Goal: Transaction & Acquisition: Download file/media

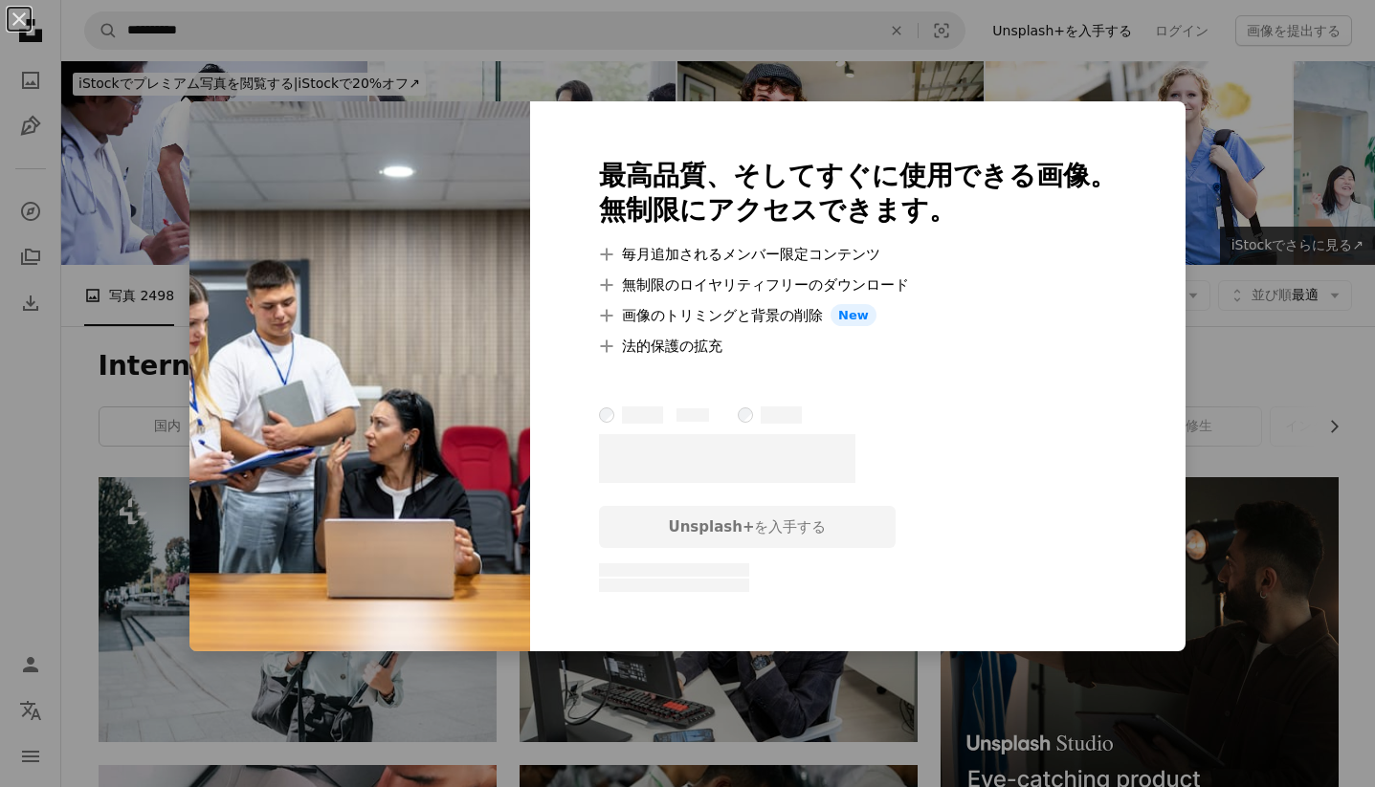
scroll to position [1204, 0]
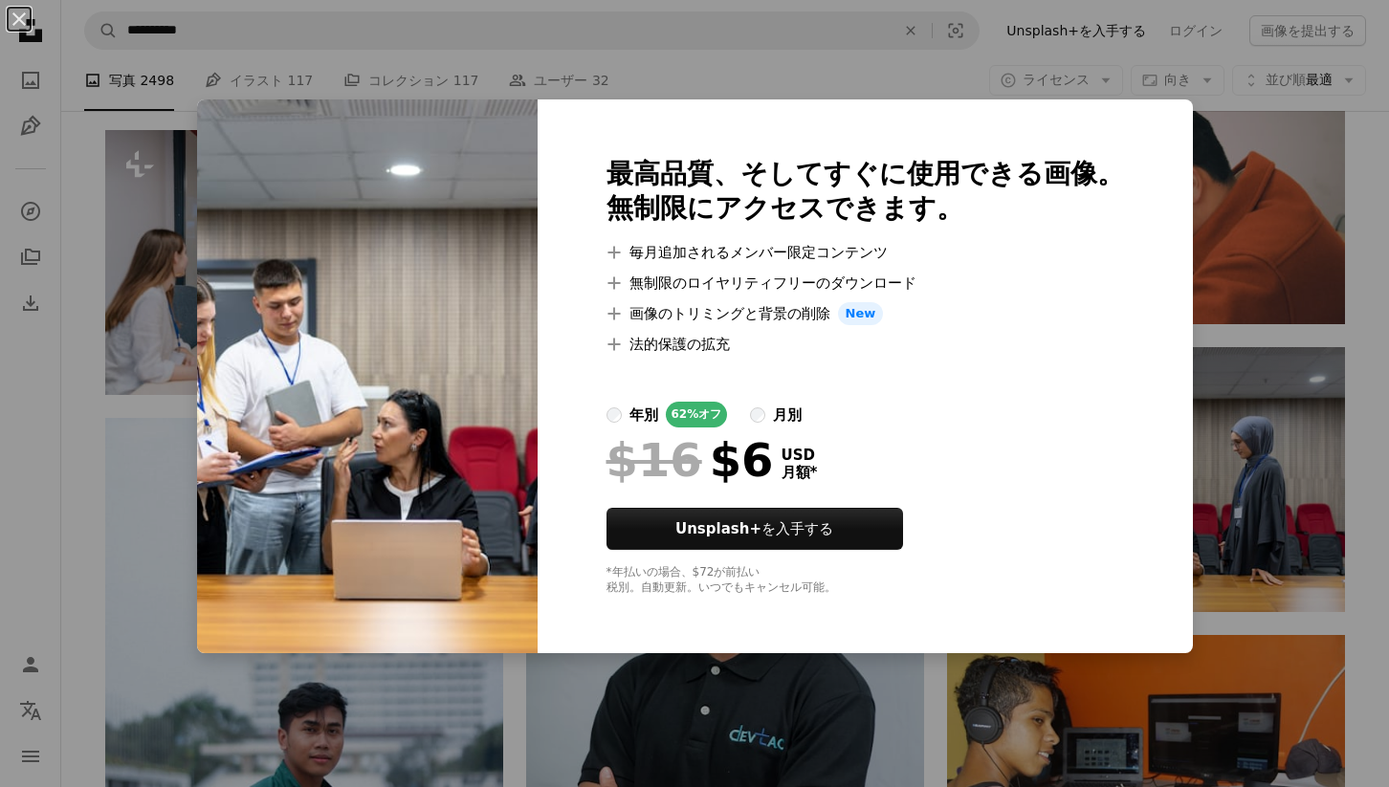
click at [1251, 434] on div "An X shape 最高品質、そしてすぐに使用できる画像。 無制限にアクセスできます。 A plus sign 毎月追加されるメンバー限定コンテンツ A p…" at bounding box center [694, 393] width 1389 height 787
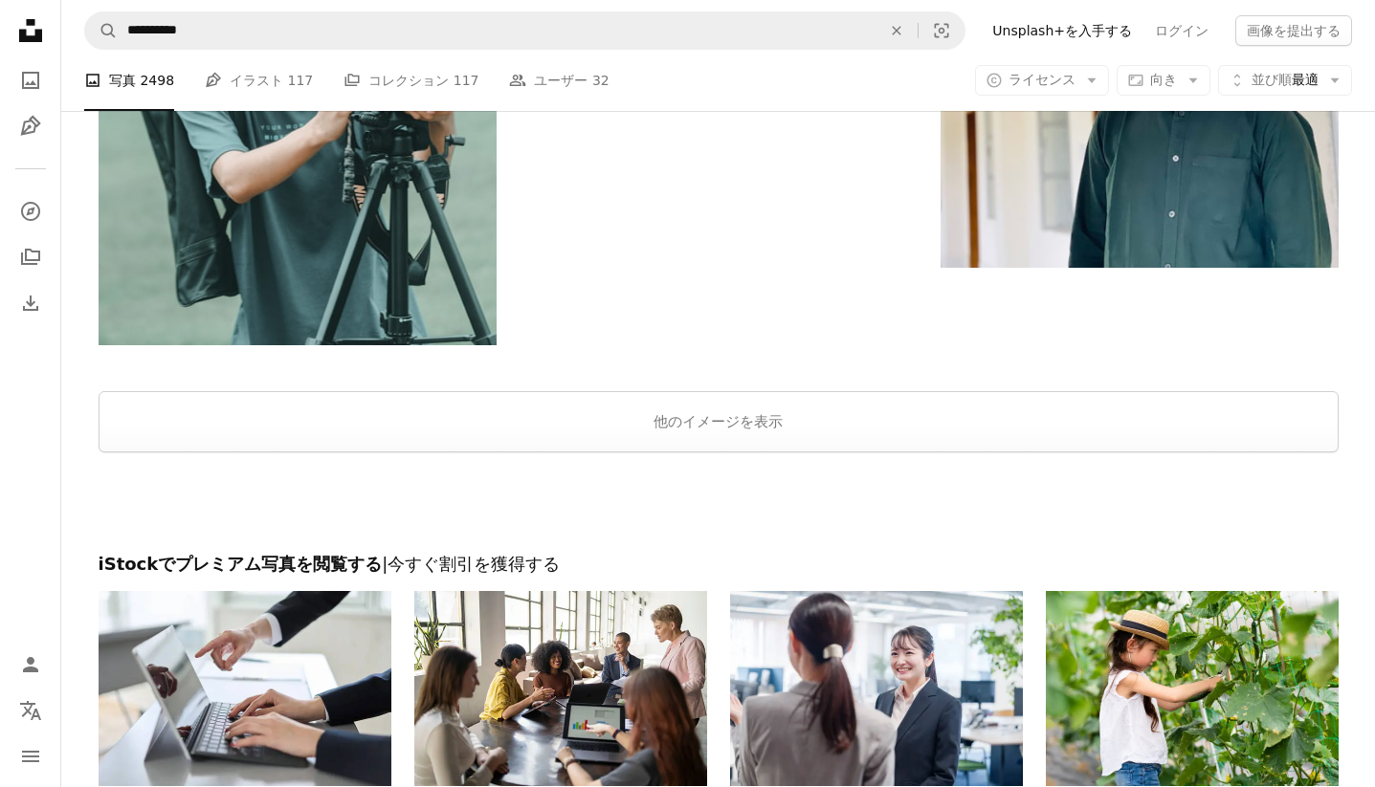
scroll to position [3052, 0]
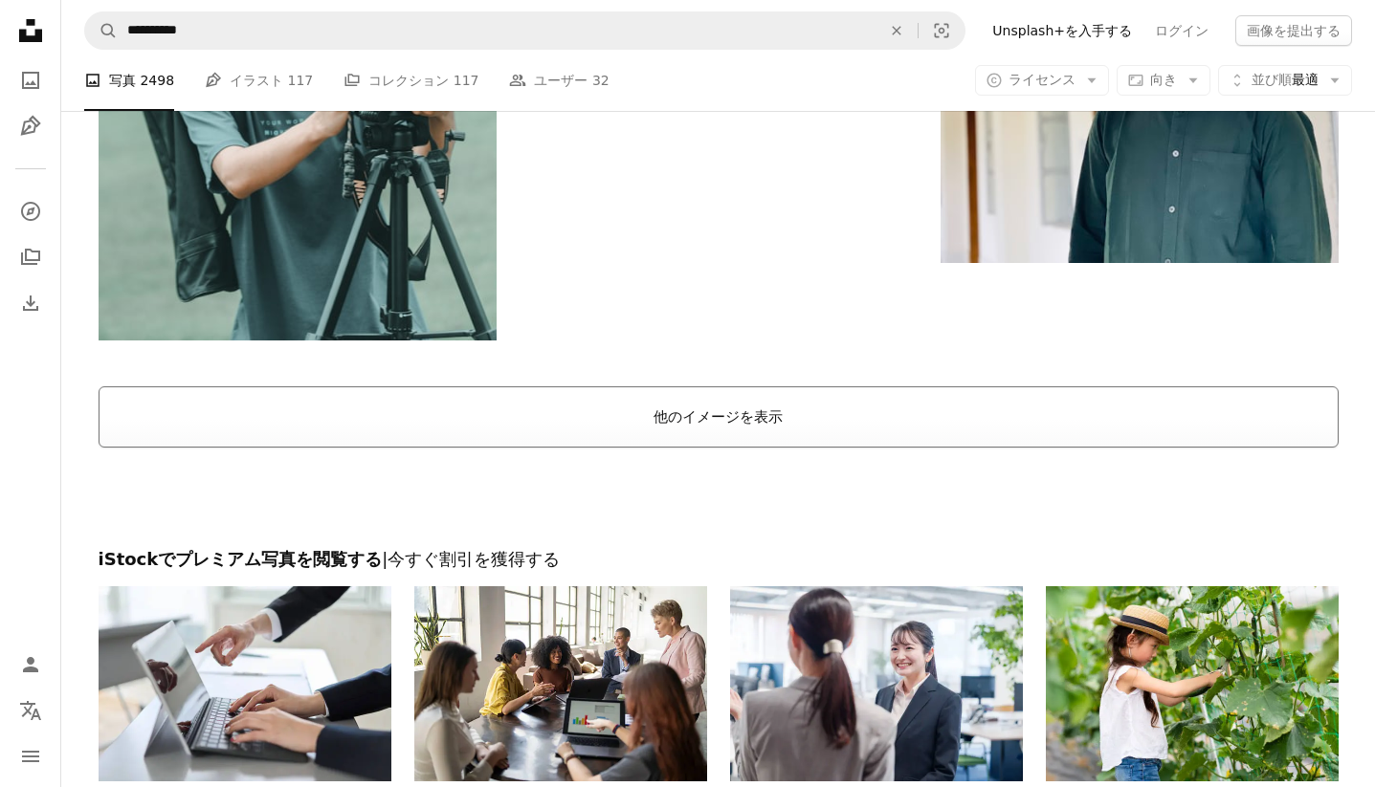
click at [597, 425] on button "他のイメージを表示" at bounding box center [719, 417] width 1240 height 61
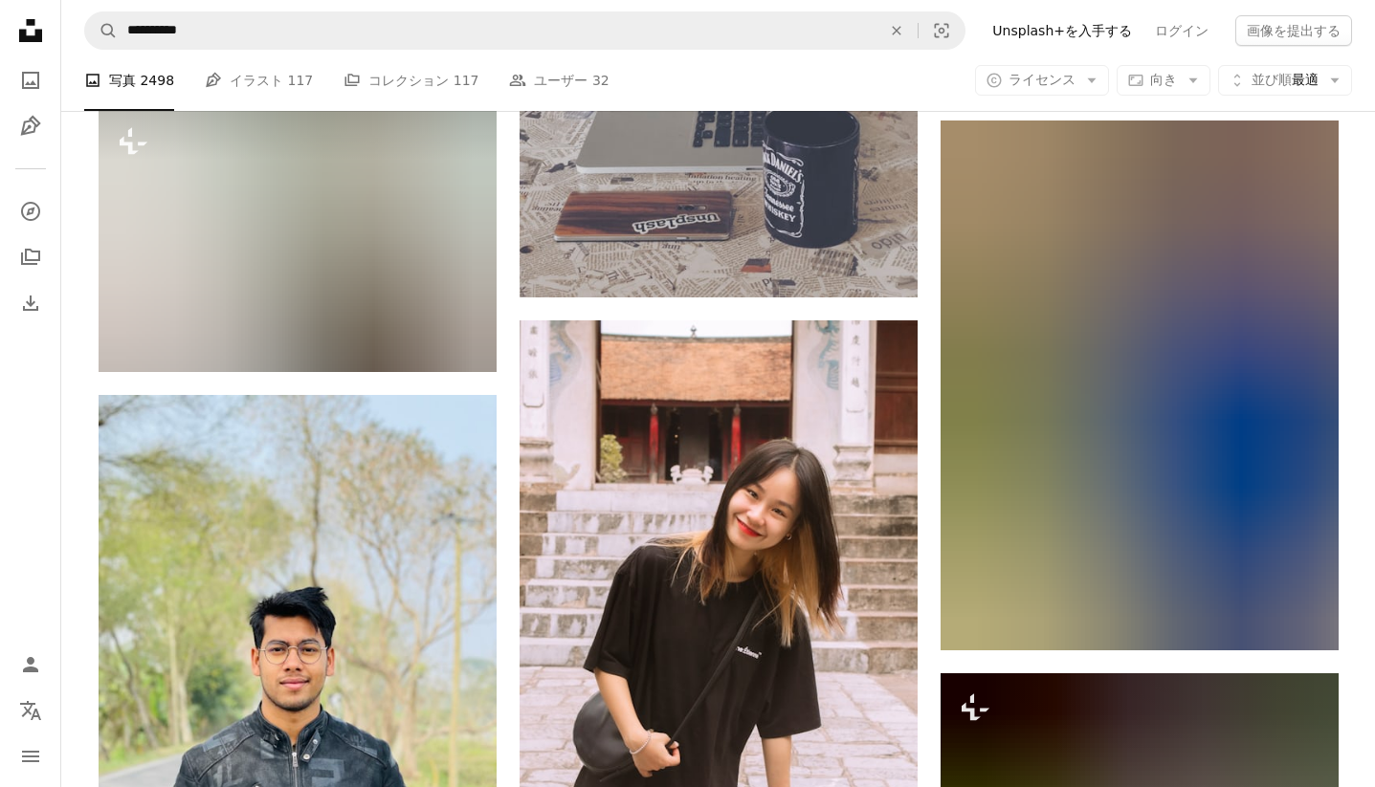
scroll to position [37384, 0]
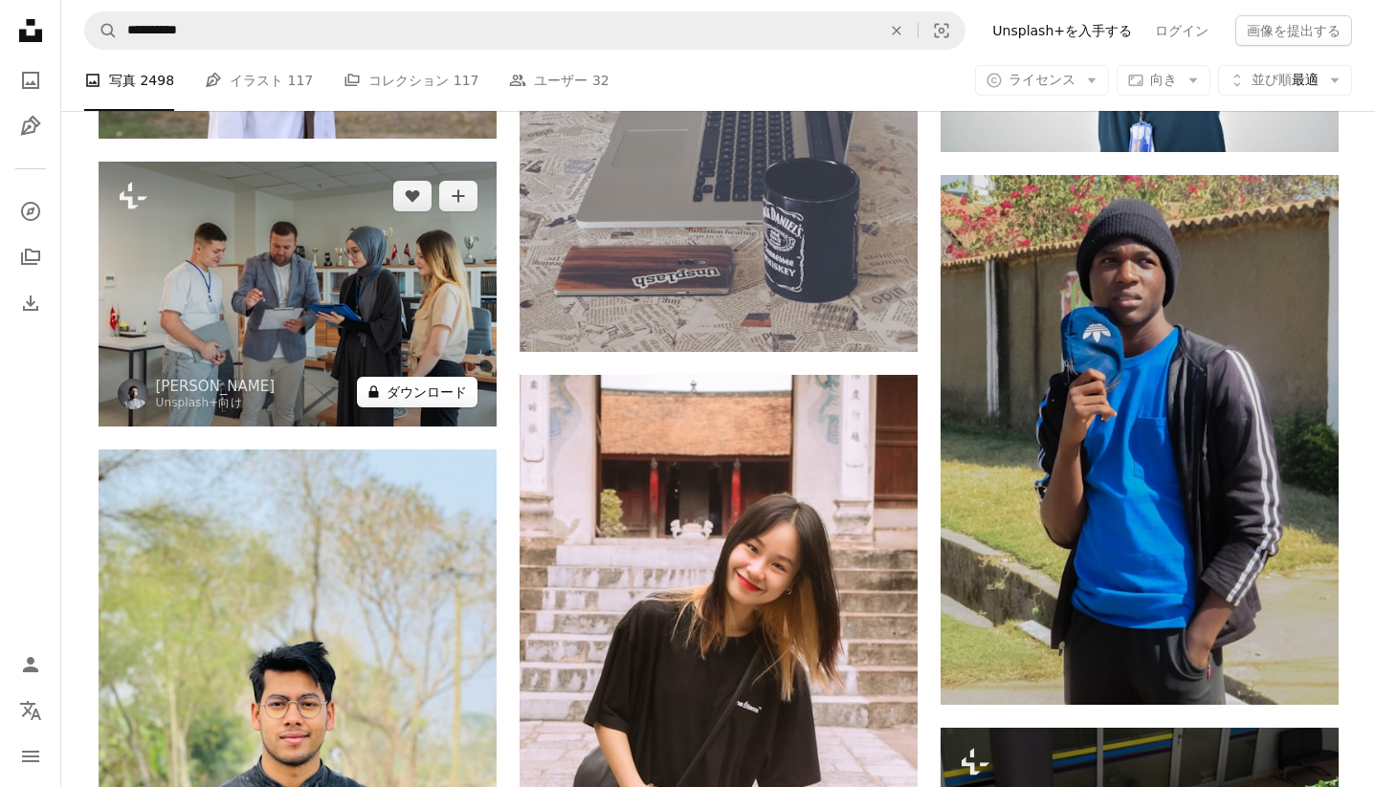
click at [408, 387] on button "A lock ダウンロード" at bounding box center [417, 392] width 121 height 31
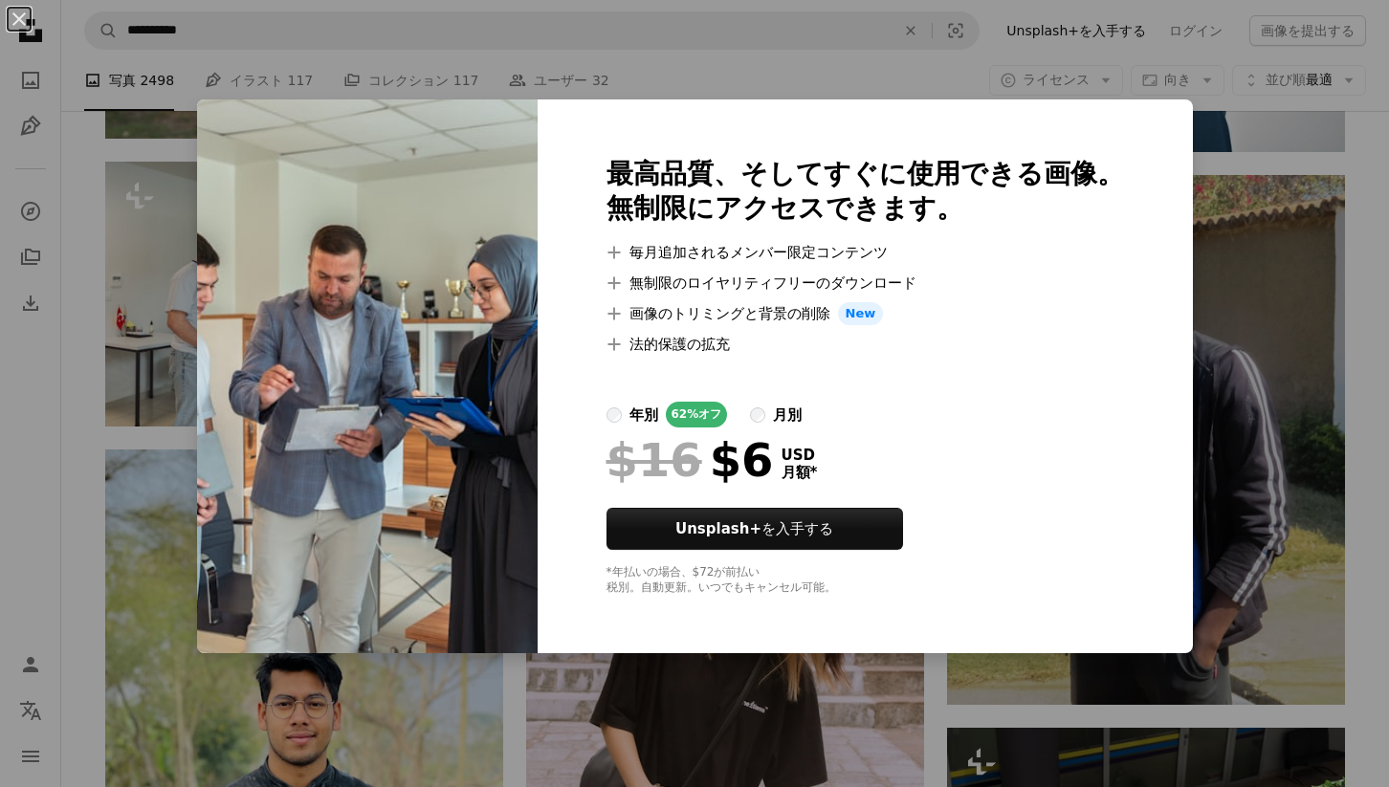
click at [1264, 418] on div "An X shape 最高品質、そしてすぐに使用できる画像。 無制限にアクセスできます。 A plus sign 毎月追加されるメンバー限定コンテンツ A p…" at bounding box center [694, 393] width 1389 height 787
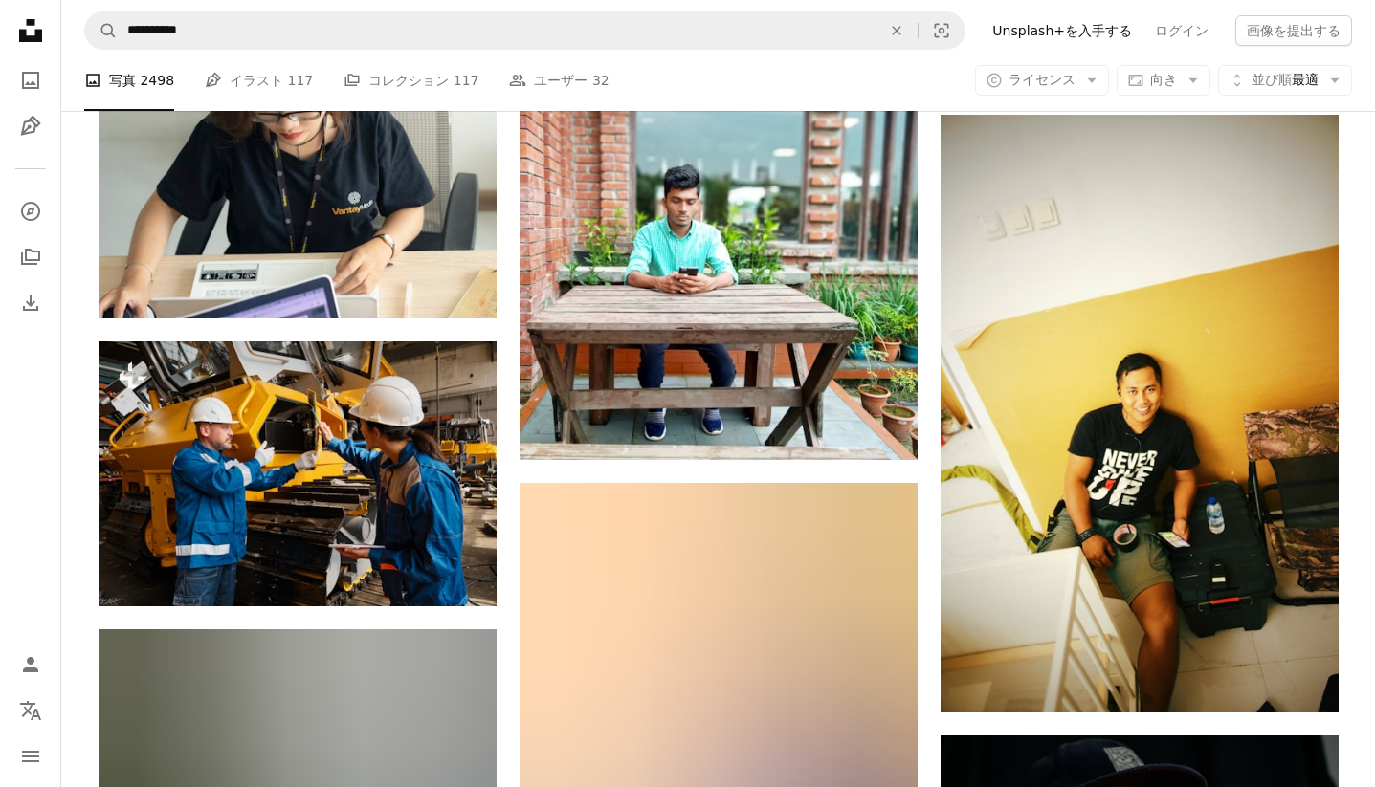
scroll to position [49250, 0]
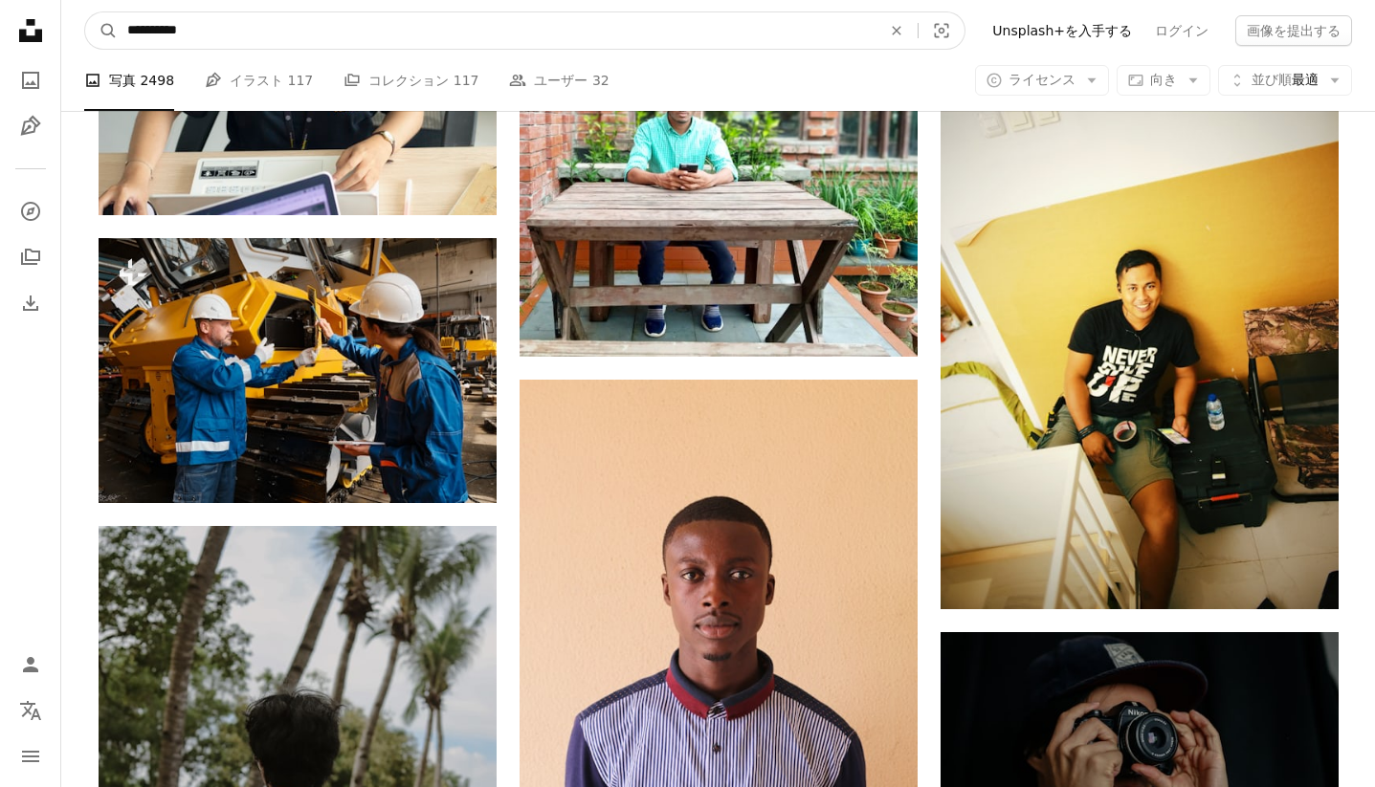
click at [429, 37] on input "**********" at bounding box center [497, 30] width 758 height 36
type input "****"
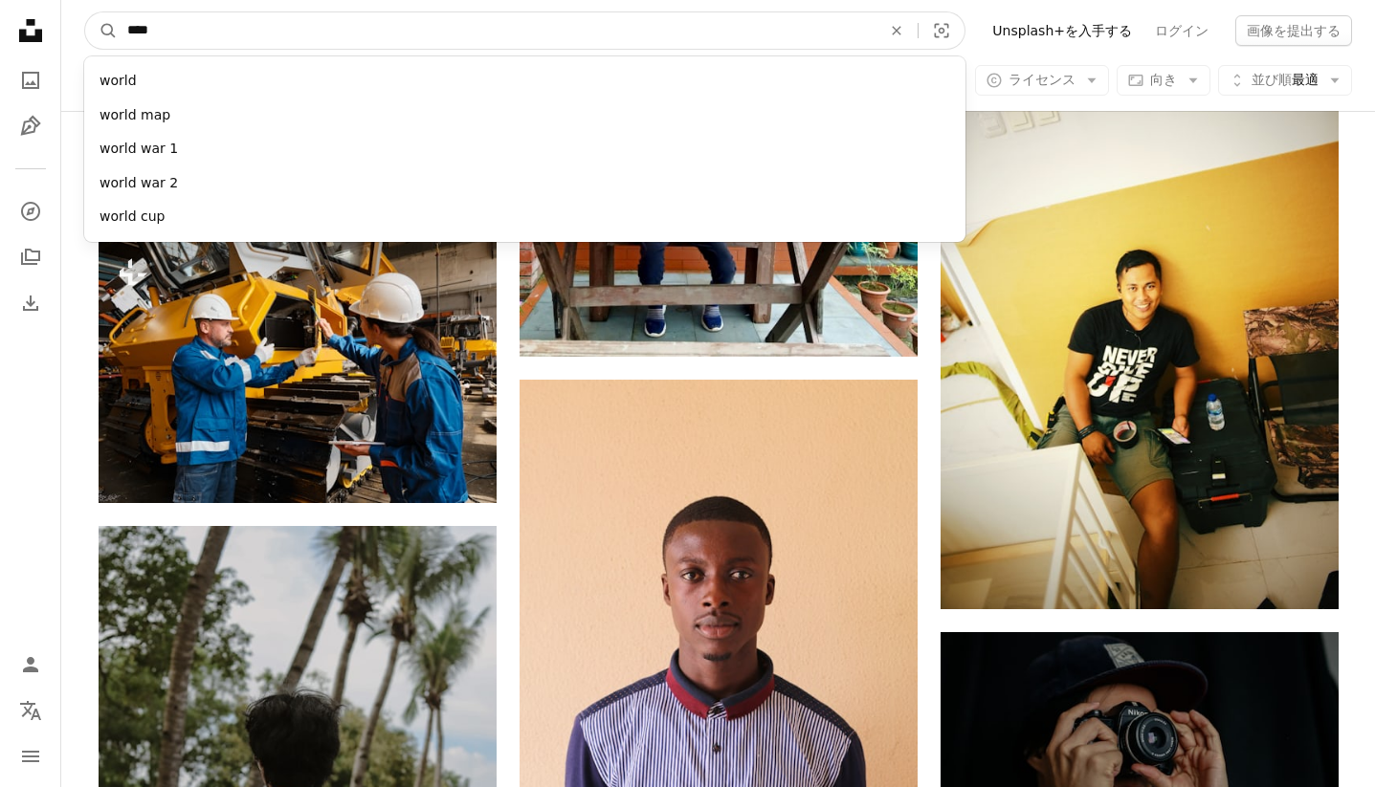
click button "A magnifying glass" at bounding box center [101, 30] width 33 height 36
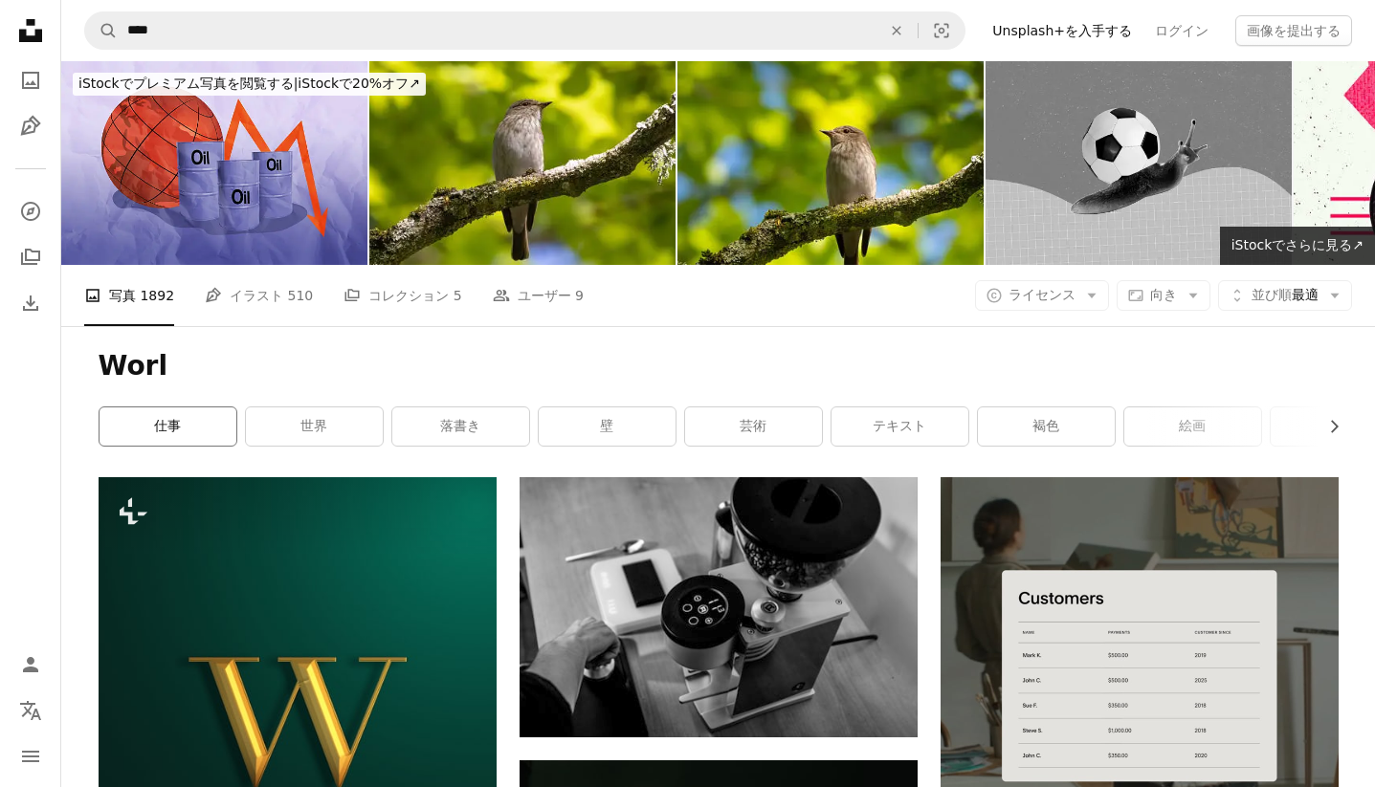
click at [198, 423] on link "仕事" at bounding box center [167, 427] width 137 height 38
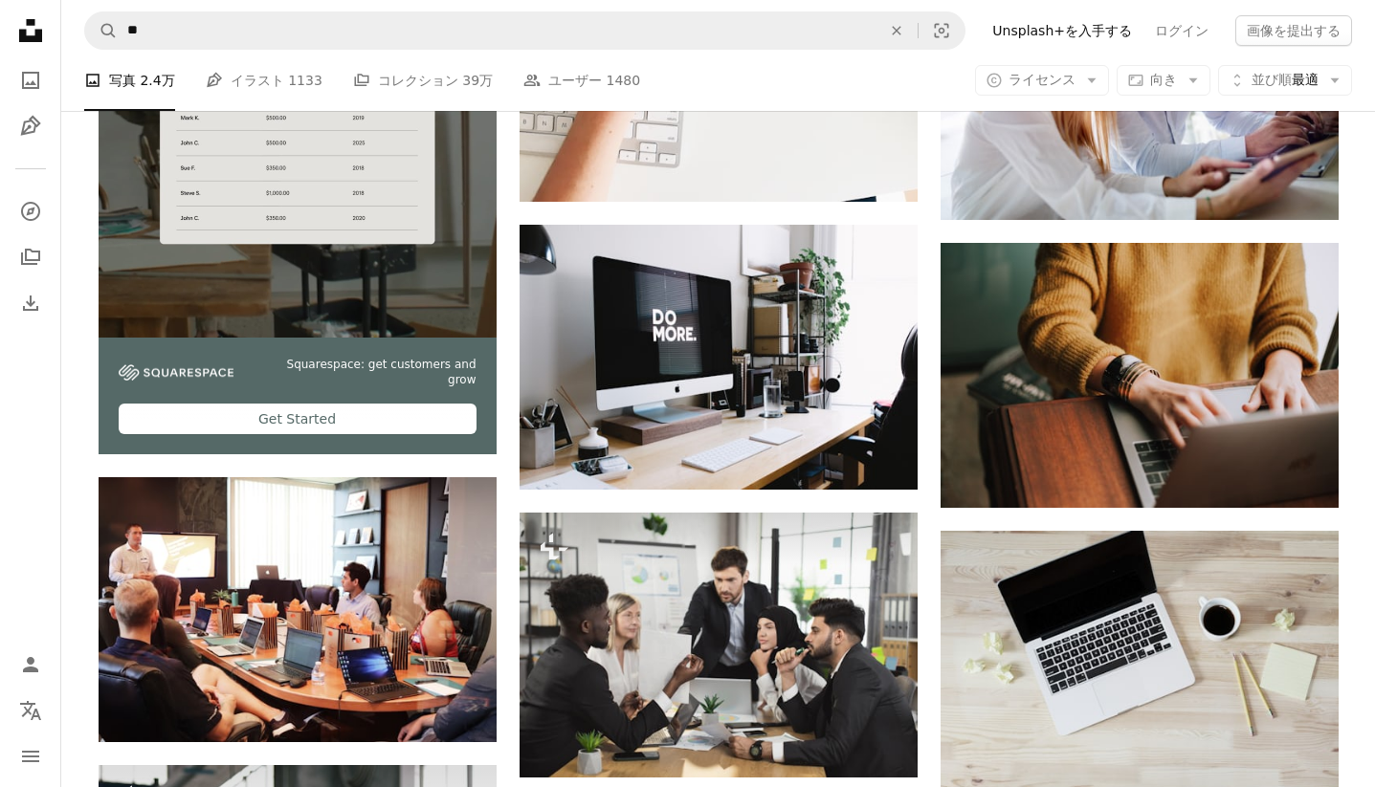
scroll to position [3473, 0]
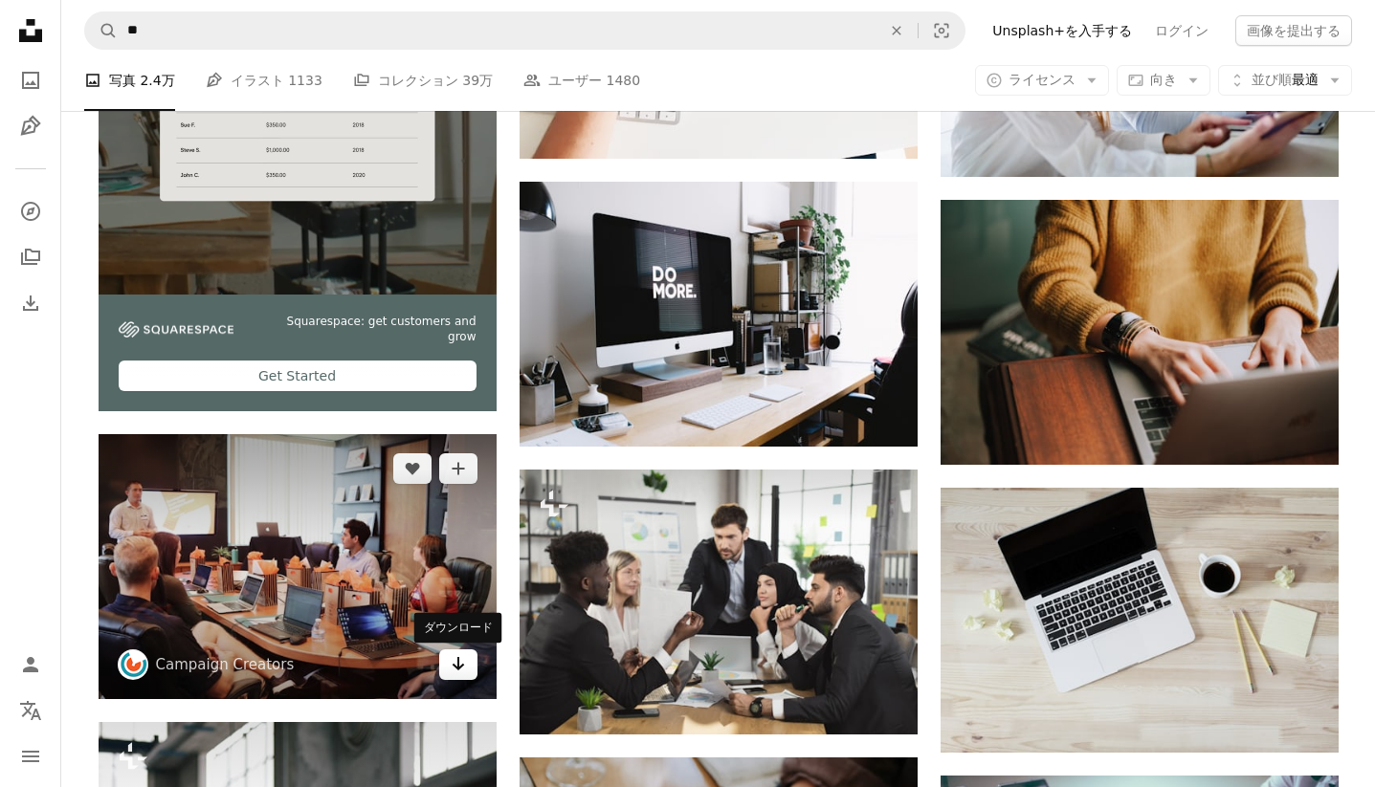
click at [456, 670] on icon "ダウンロード" at bounding box center [458, 663] width 12 height 13
